Goal: Transaction & Acquisition: Download file/media

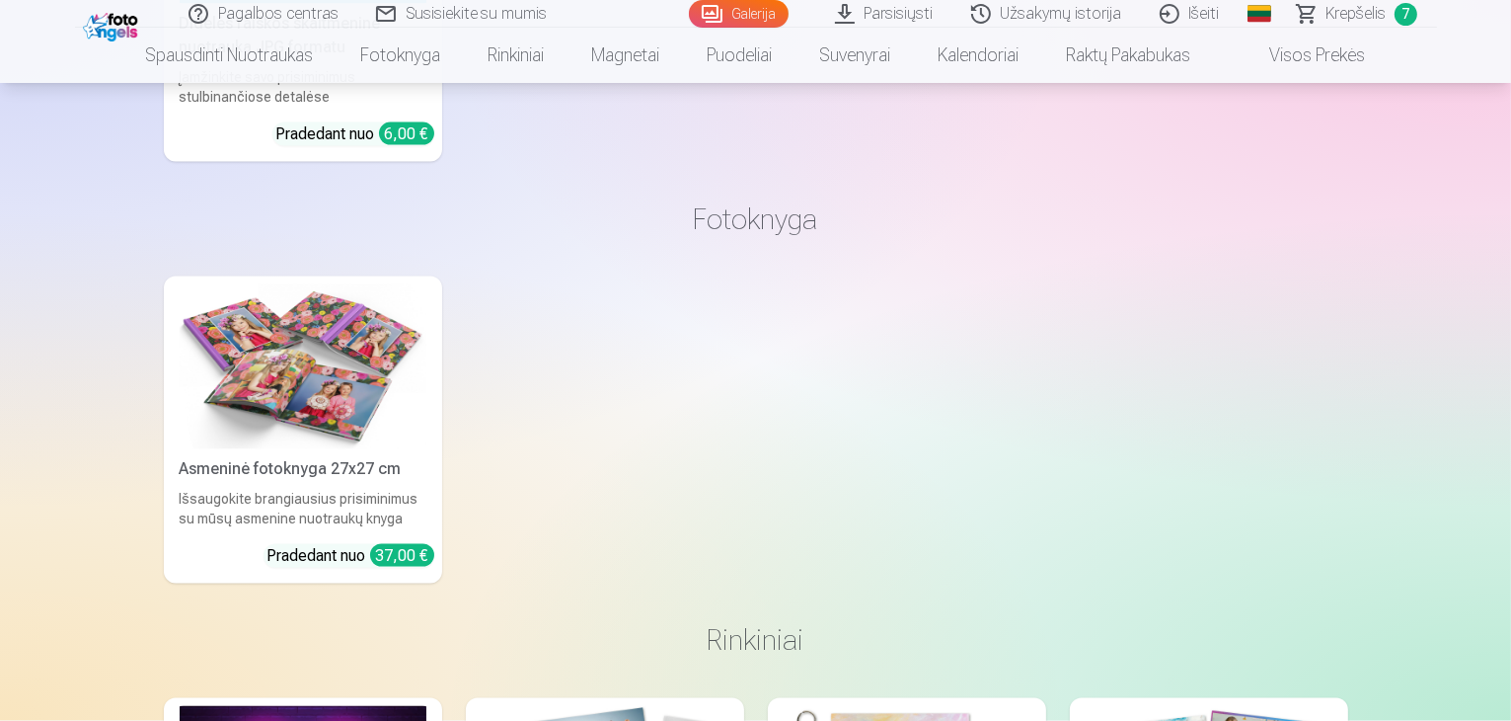
scroll to position [581, 0]
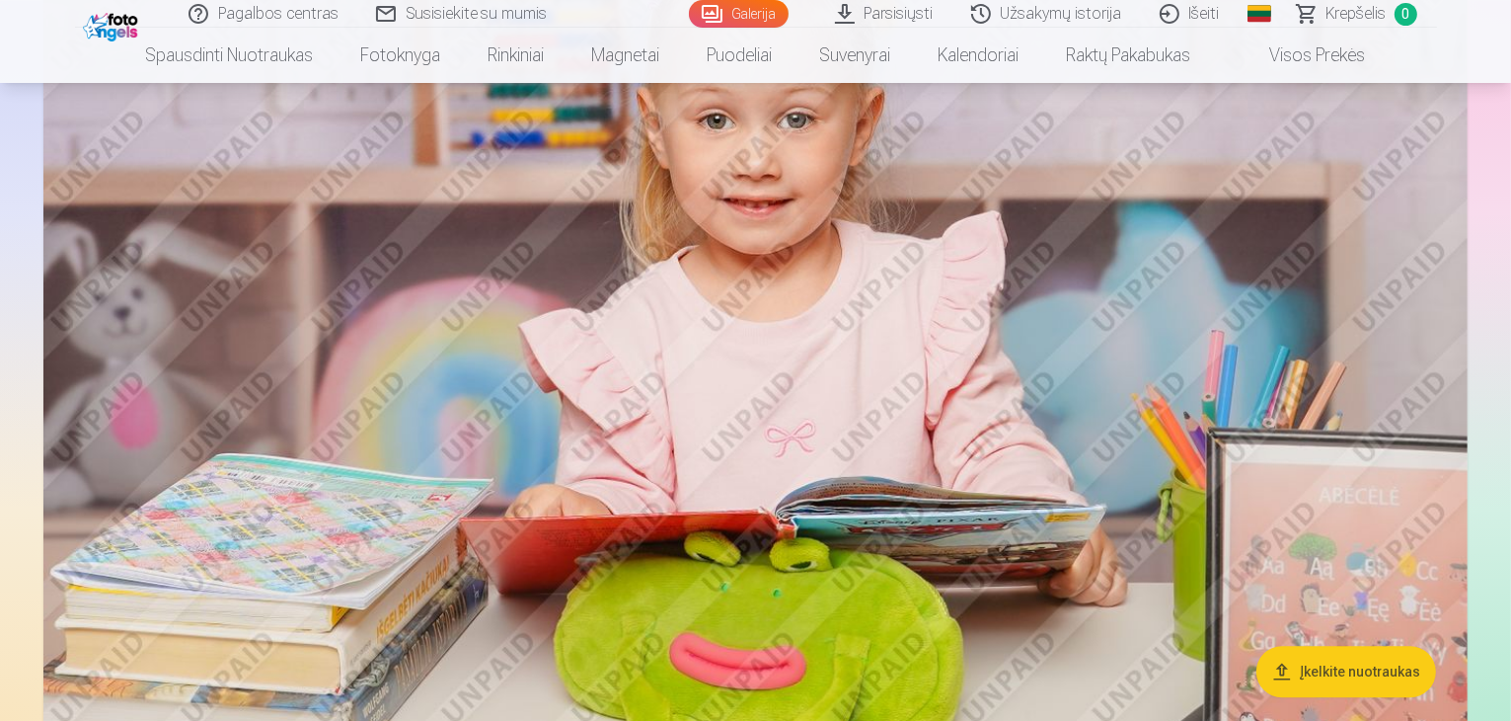
scroll to position [18693, 0]
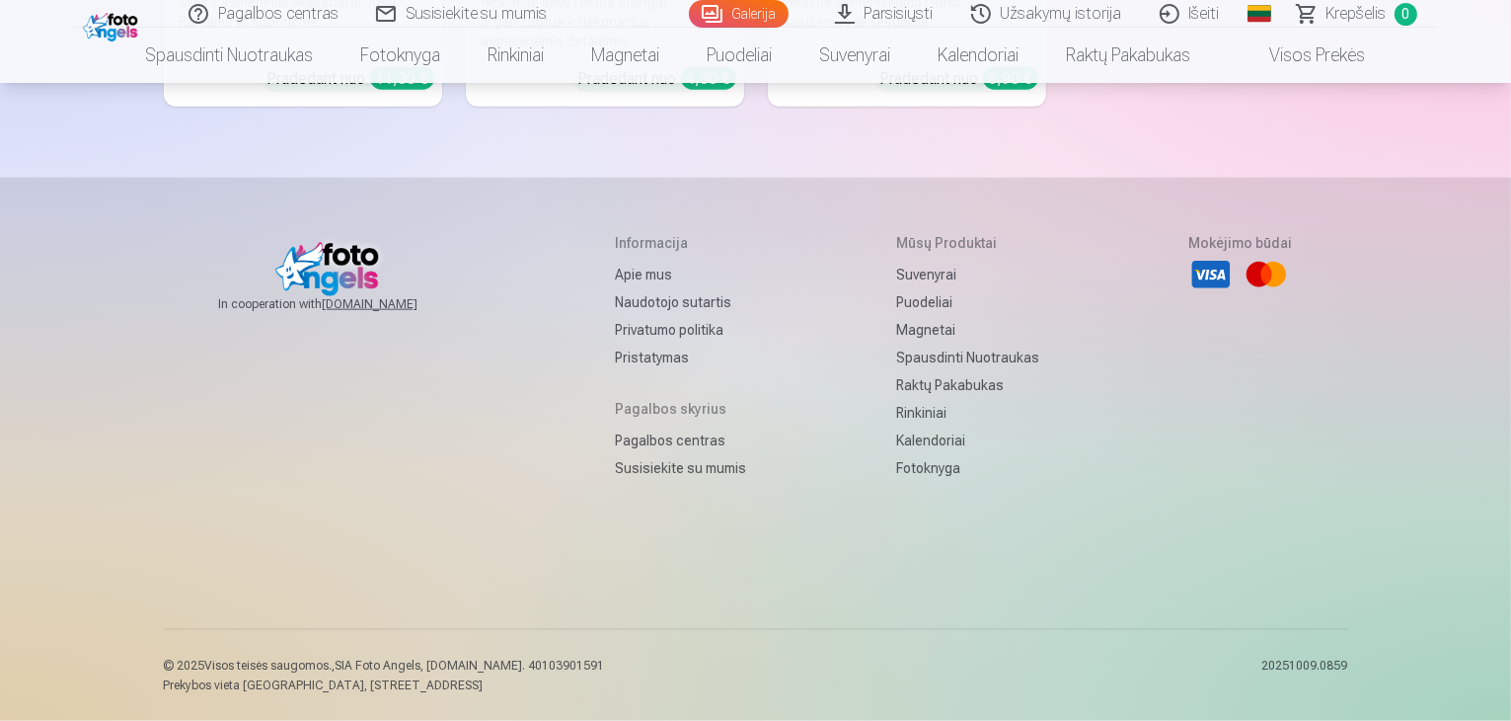
click at [731, 12] on link "Galerija" at bounding box center [739, 14] width 100 height 28
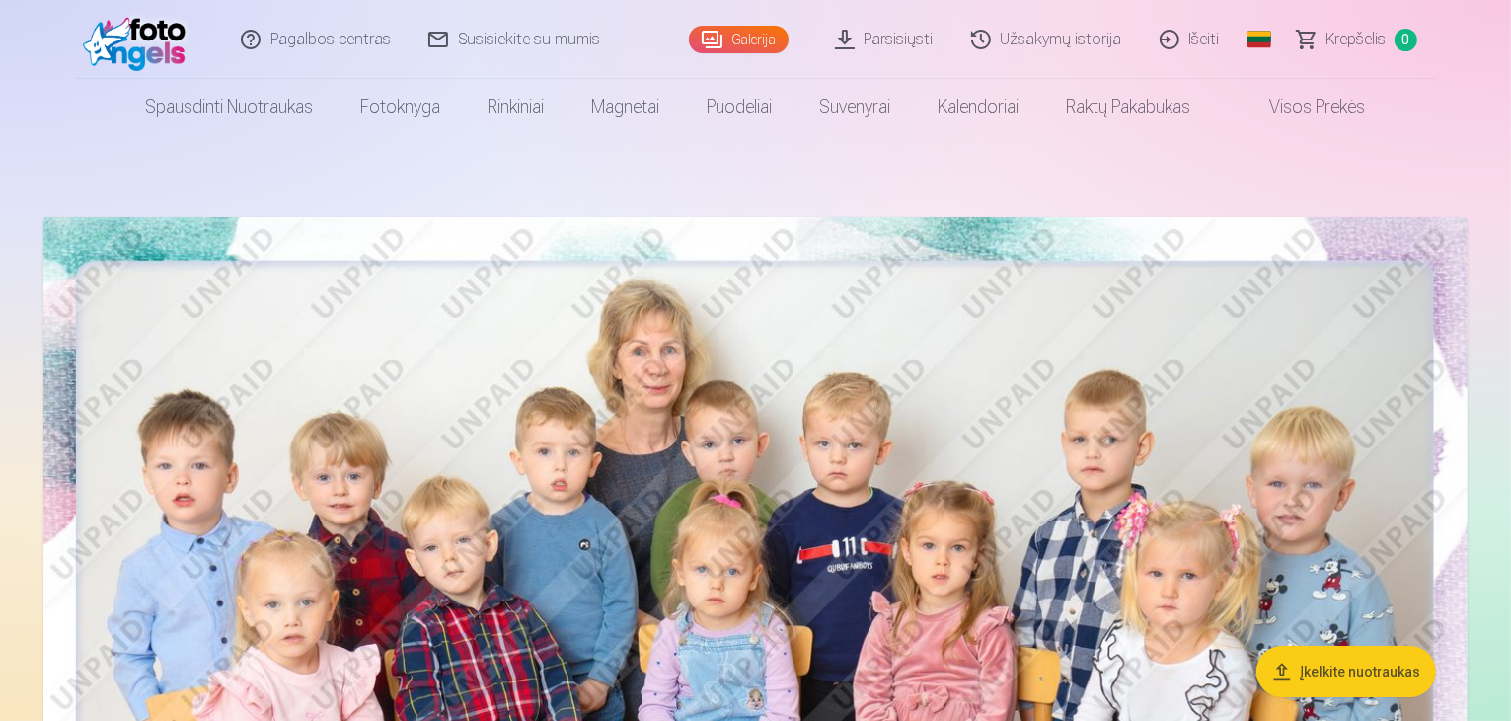
click at [888, 47] on link "Parsisiųsti" at bounding box center [885, 39] width 136 height 79
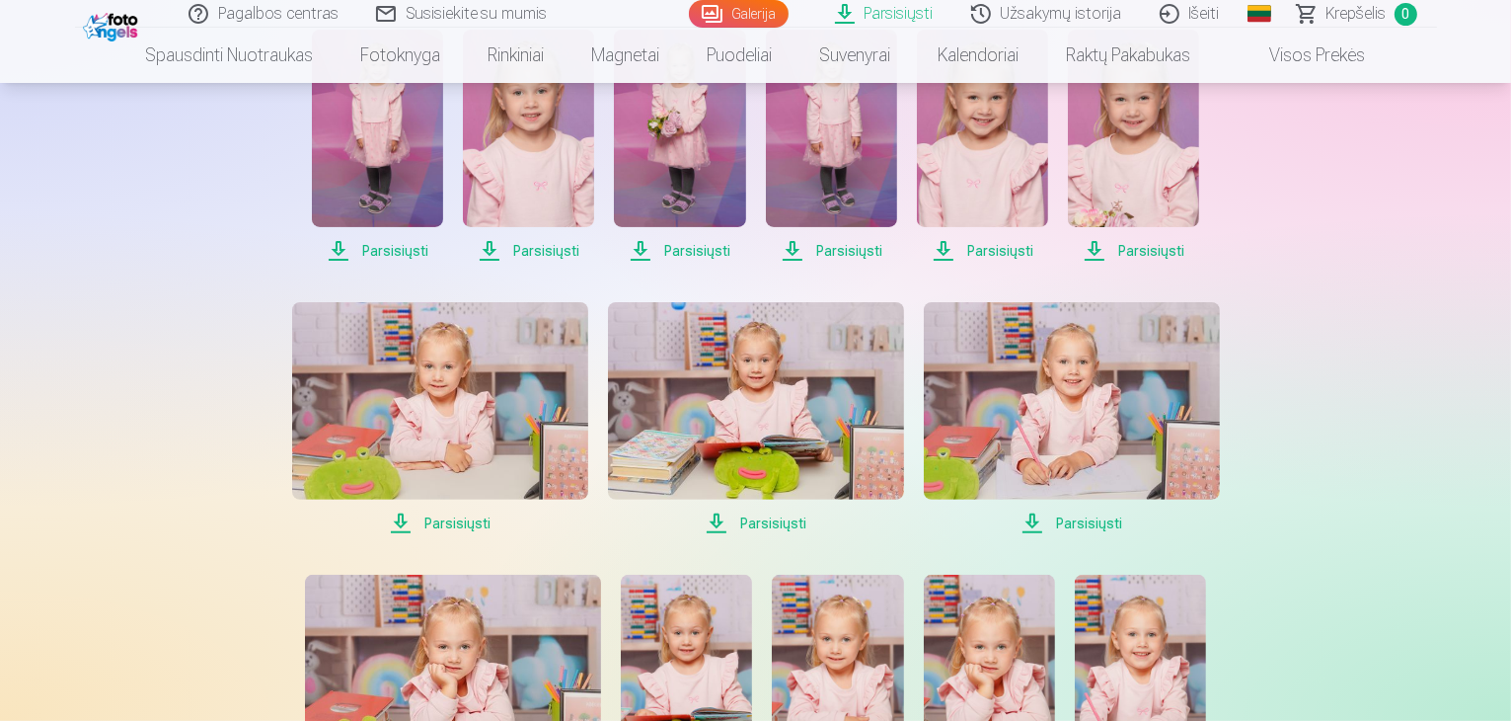
scroll to position [266, 0]
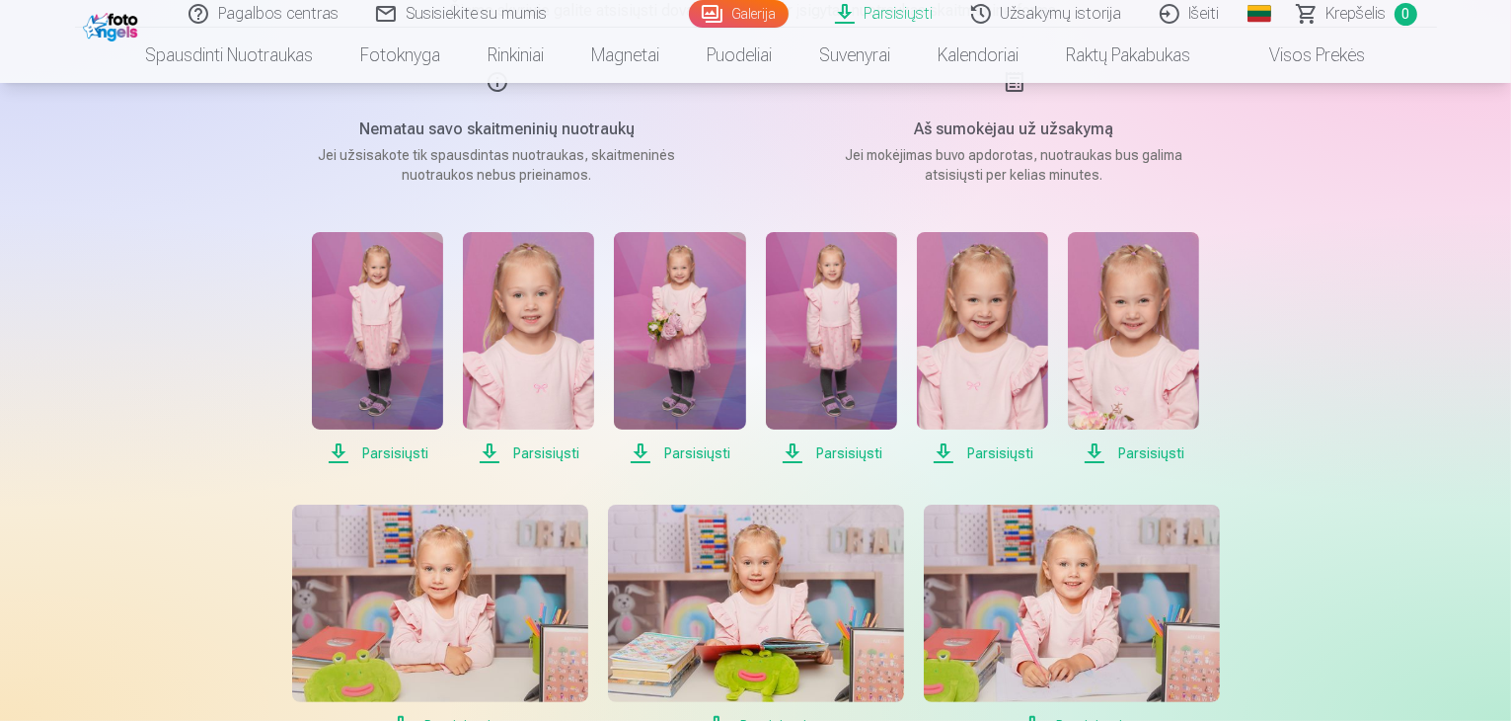
click at [379, 453] on span "Parsisiųsti" at bounding box center [377, 453] width 131 height 24
click at [537, 448] on span "Parsisiųsti" at bounding box center [528, 453] width 131 height 24
click at [687, 452] on span "Parsisiųsti" at bounding box center [679, 453] width 131 height 24
click at [837, 458] on span "Parsisiųsti" at bounding box center [831, 453] width 131 height 24
click at [976, 453] on span "Parsisiųsti" at bounding box center [982, 453] width 131 height 24
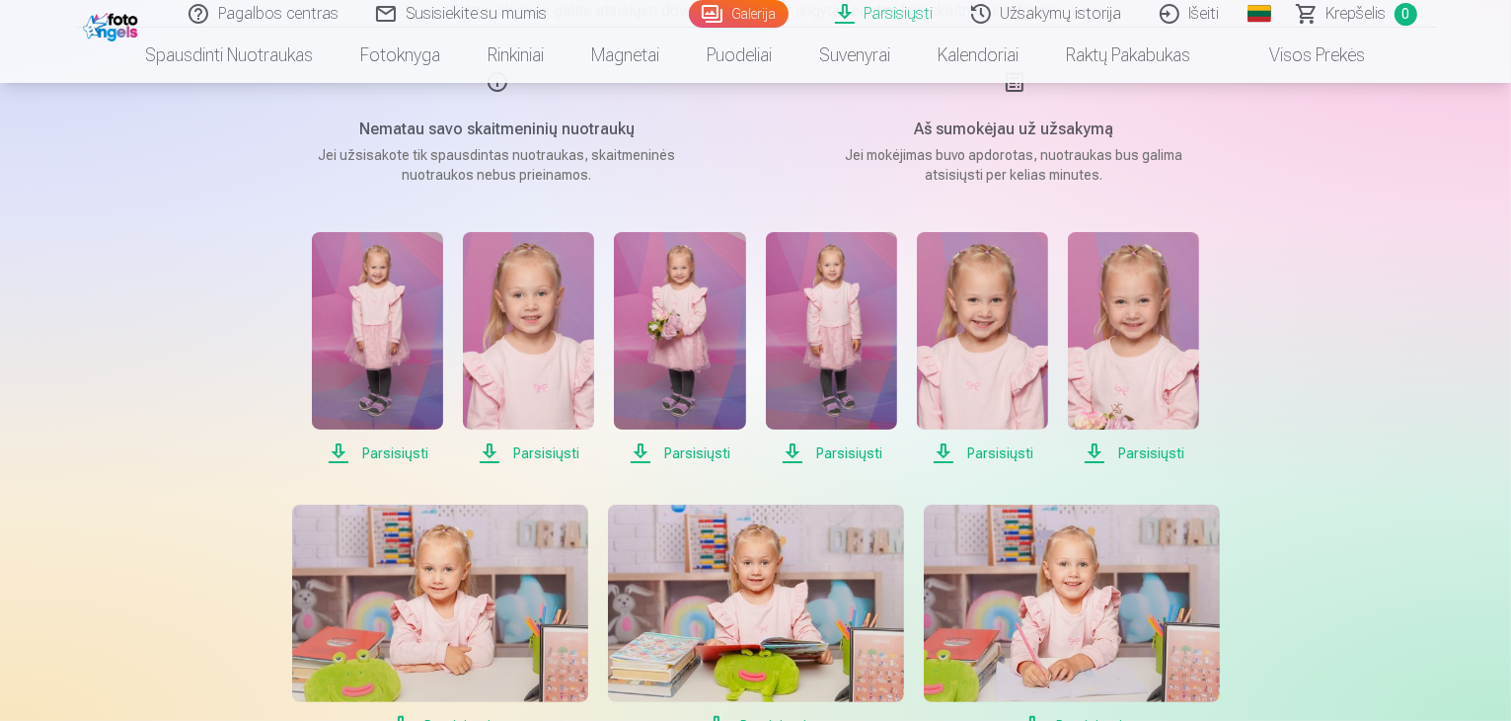
click at [1154, 459] on span "Parsisiųsti" at bounding box center [1133, 453] width 131 height 24
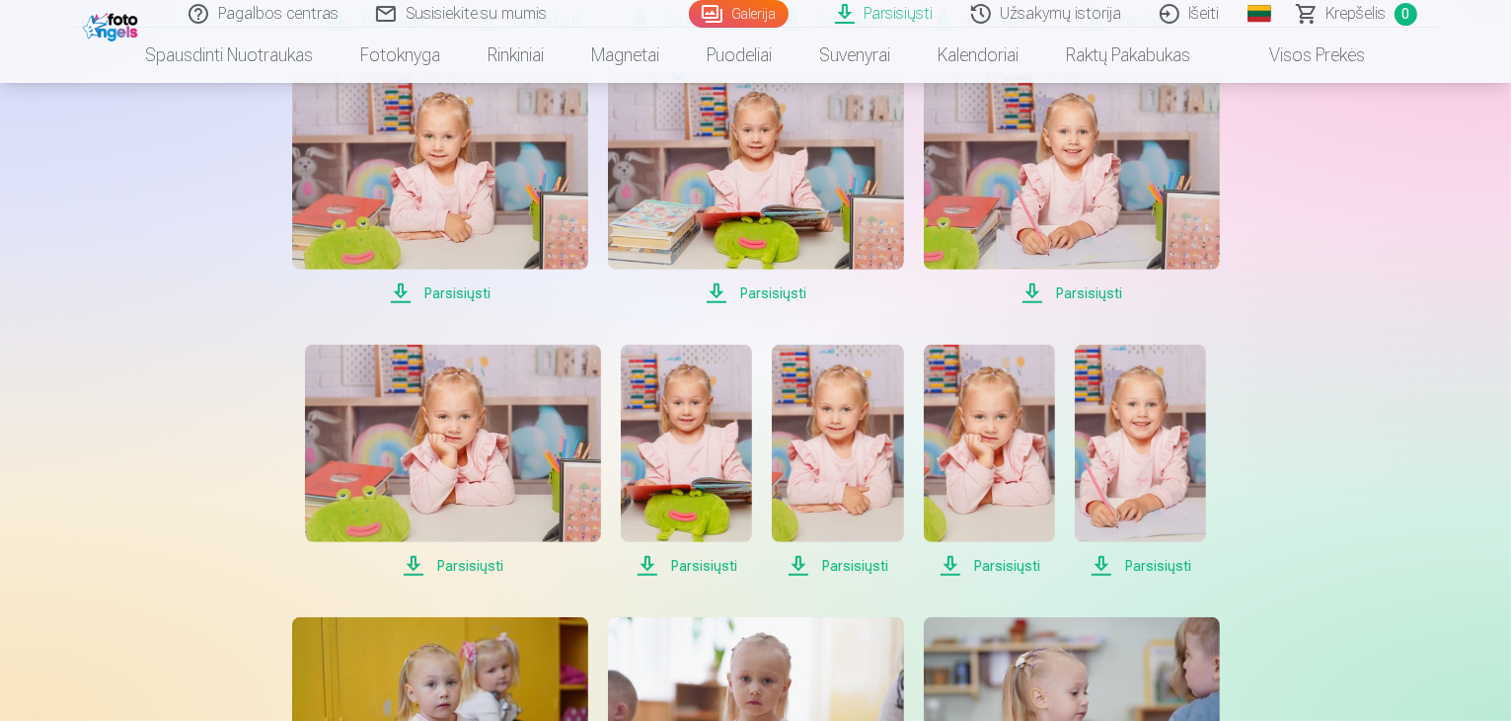
scroll to position [700, 0]
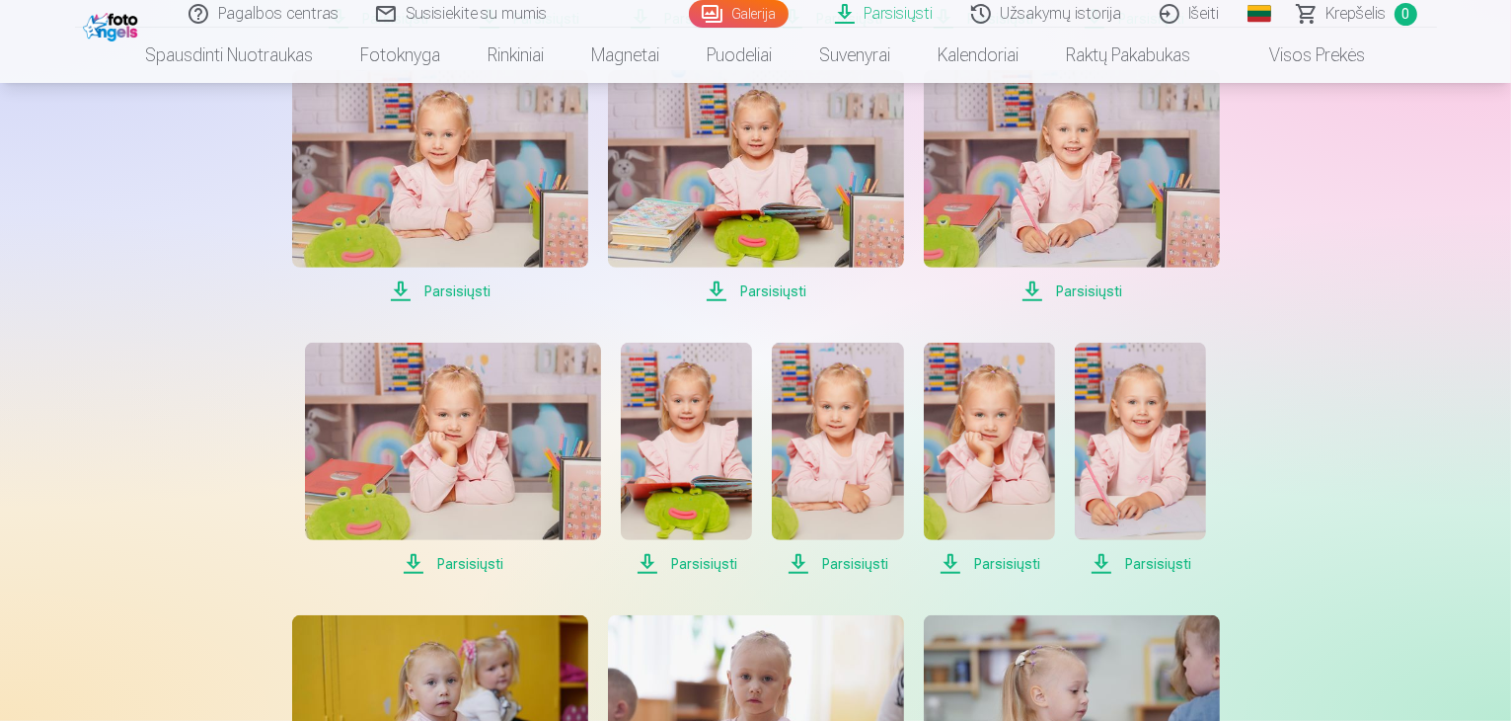
click at [436, 292] on span "Parsisiųsti" at bounding box center [440, 291] width 296 height 24
click at [758, 295] on span "Parsisiųsti" at bounding box center [756, 291] width 296 height 24
click at [1079, 295] on span "Parsisiųsti" at bounding box center [1072, 291] width 296 height 24
click at [448, 566] on span "Parsisiųsti" at bounding box center [453, 564] width 296 height 24
click at [700, 565] on span "Parsisiųsti" at bounding box center [686, 564] width 131 height 24
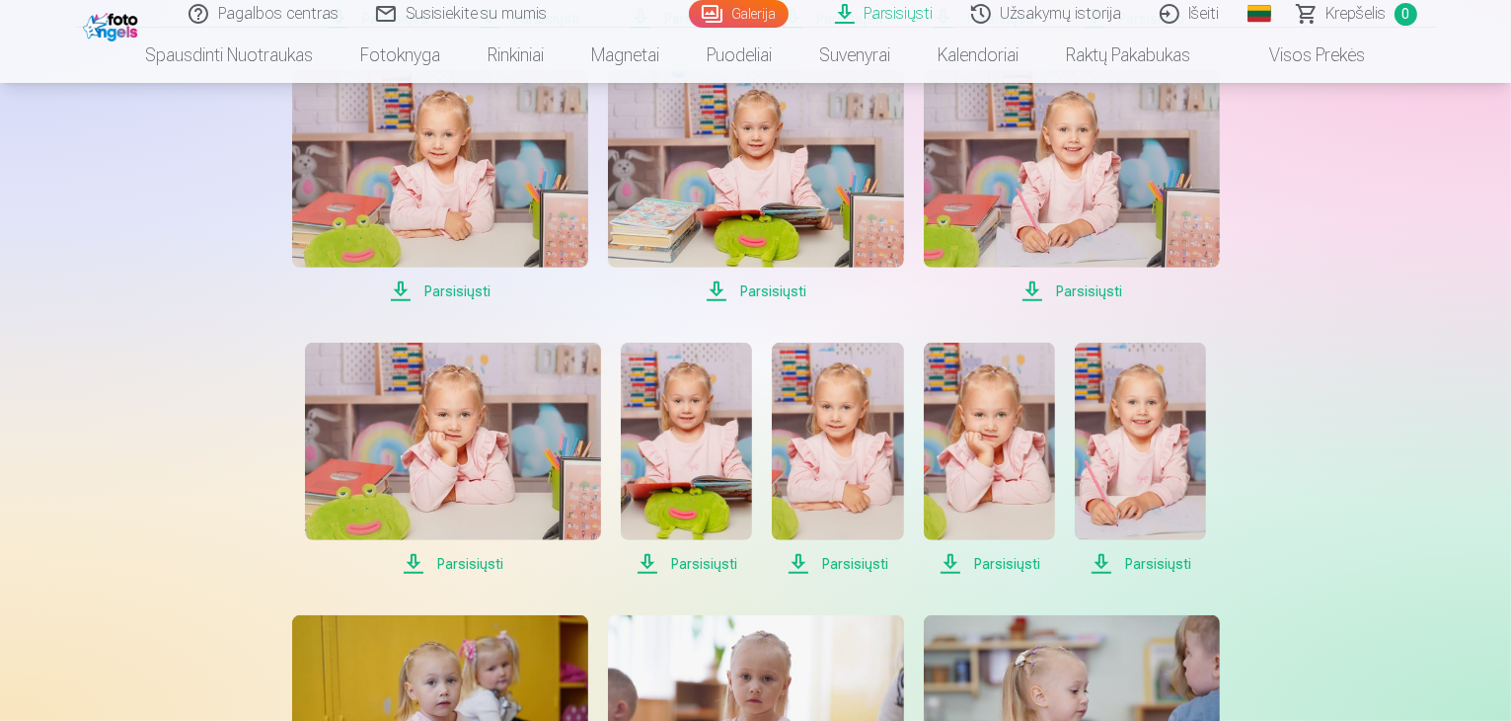
click at [837, 570] on span "Parsisiųsti" at bounding box center [837, 564] width 131 height 24
click at [995, 562] on span "Parsisiųsti" at bounding box center [989, 564] width 131 height 24
click at [1131, 566] on span "Parsisiųsti" at bounding box center [1140, 564] width 131 height 24
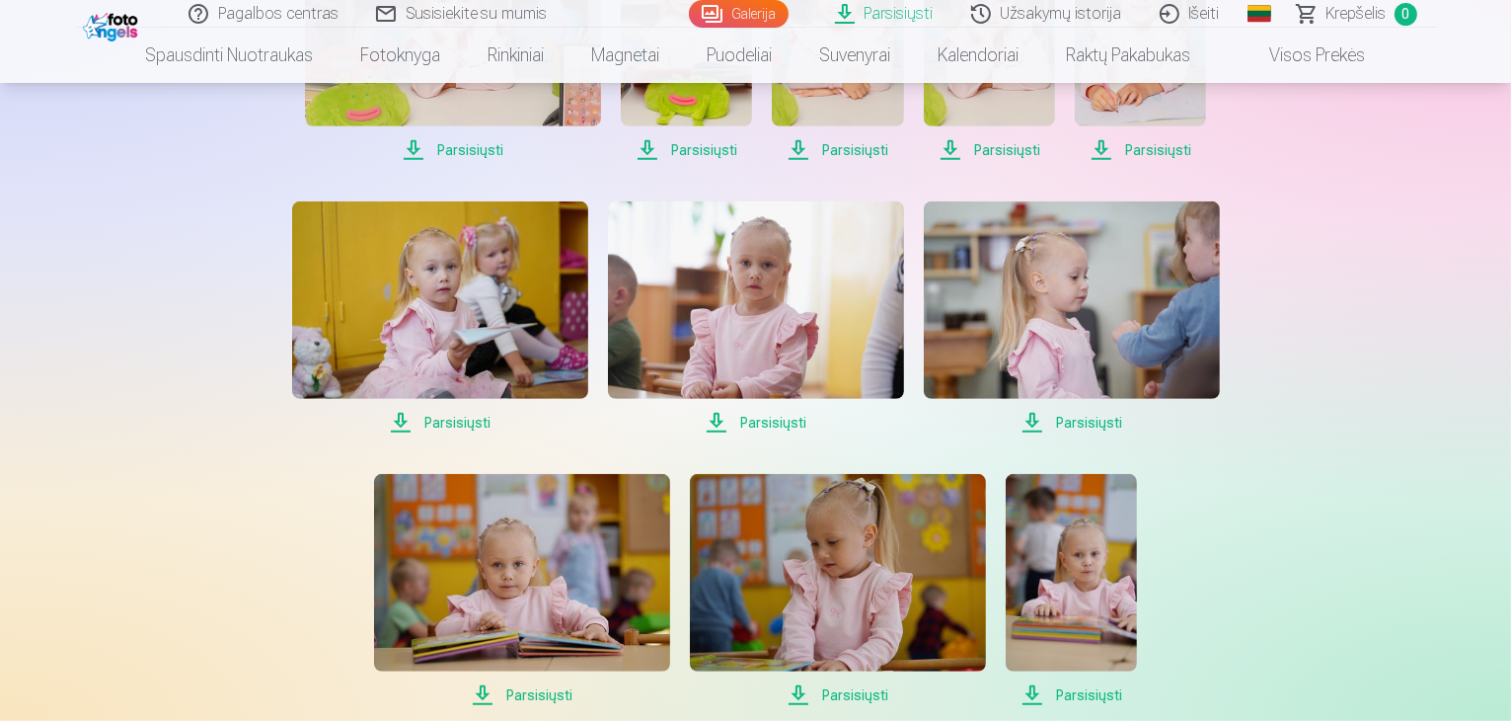
scroll to position [1128, 0]
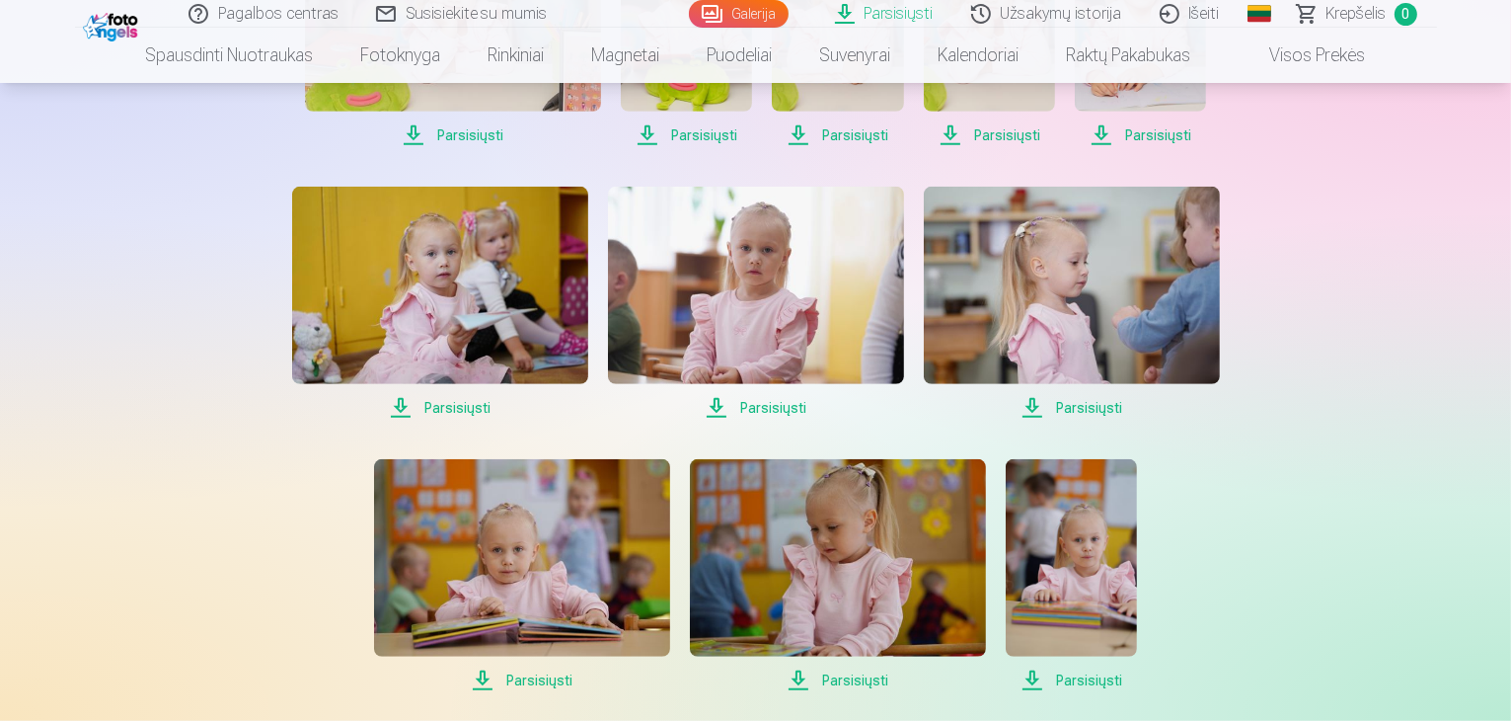
click at [473, 404] on span "Parsisiųsti" at bounding box center [440, 408] width 296 height 24
click at [777, 404] on span "Parsisiųsti" at bounding box center [756, 408] width 296 height 24
click at [1094, 412] on span "Parsisiųsti" at bounding box center [1072, 408] width 296 height 24
click at [533, 677] on span "Parsisiųsti" at bounding box center [522, 680] width 296 height 24
click at [841, 676] on span "Parsisiųsti" at bounding box center [838, 680] width 296 height 24
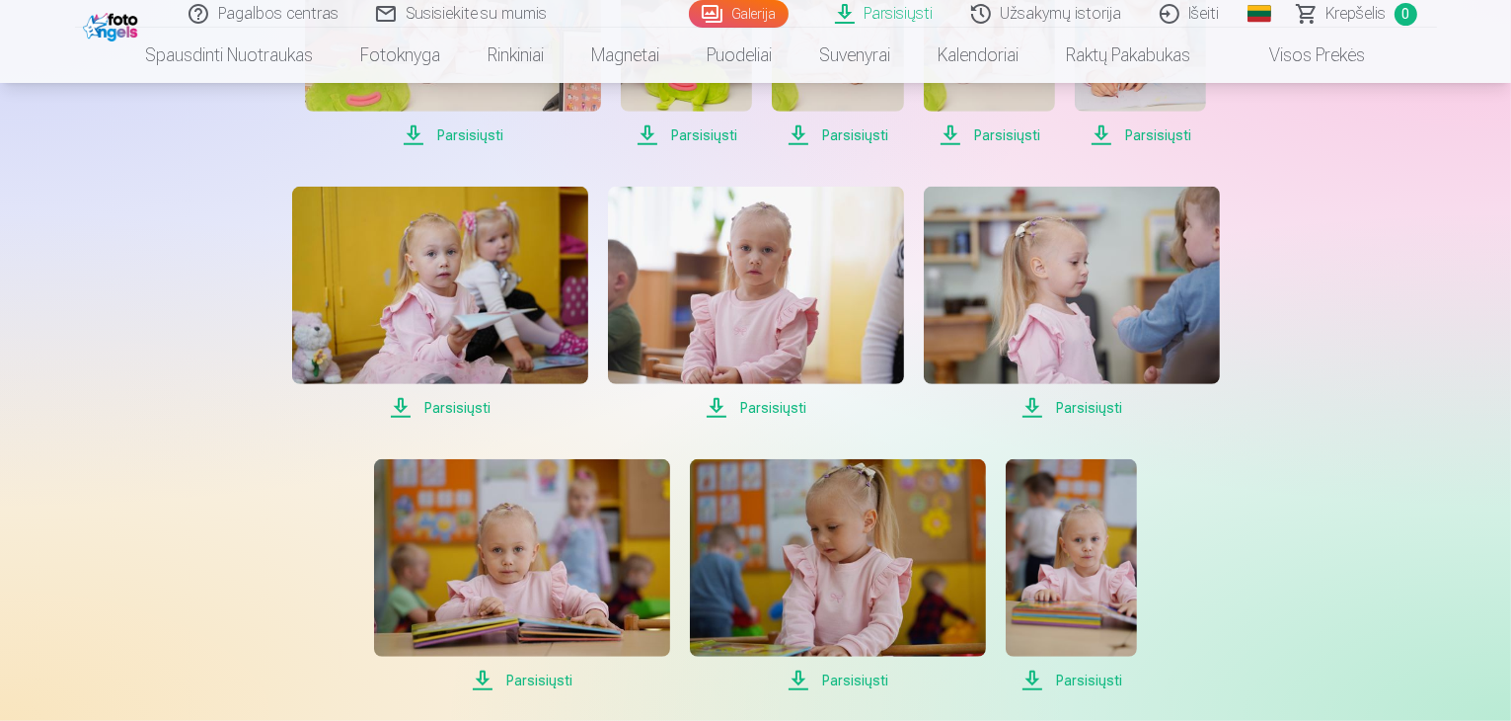
click at [1095, 681] on span "Parsisiųsti" at bounding box center [1071, 680] width 131 height 24
